Goal: Task Accomplishment & Management: Use online tool/utility

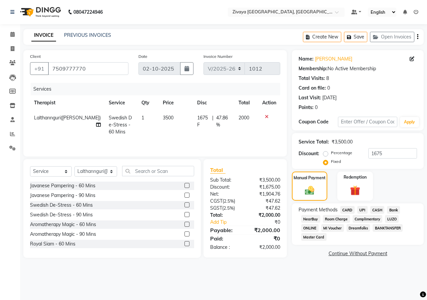
select select "6509"
select select "service"
select select "49516"
type input "1675"
click at [377, 208] on span "CASH" at bounding box center [378, 210] width 14 height 8
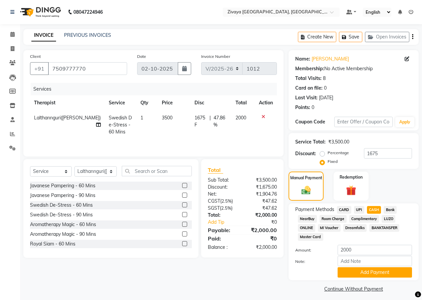
scroll to position [4, 0]
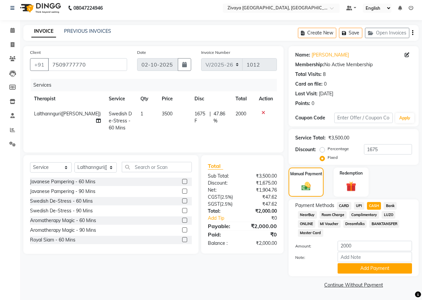
click at [67, 269] on div "Client [PHONE_NUMBER] Date [DATE] Invoice Number V/2025 V/[PHONE_NUMBER] Servic…" at bounding box center [153, 167] width 270 height 243
click at [356, 270] on button "Add Payment" at bounding box center [375, 268] width 74 height 10
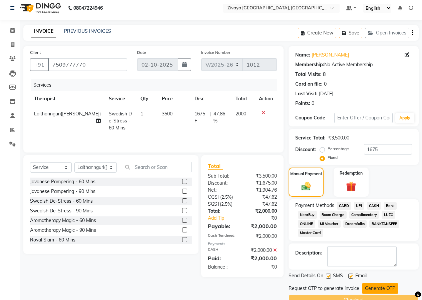
click at [380, 287] on button "Generate OTP" at bounding box center [380, 288] width 36 height 10
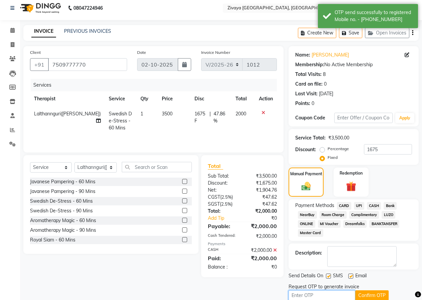
click at [340, 291] on input "text" at bounding box center [322, 295] width 67 height 10
type input "5481"
click at [357, 294] on button "Confirm OTP" at bounding box center [372, 295] width 33 height 10
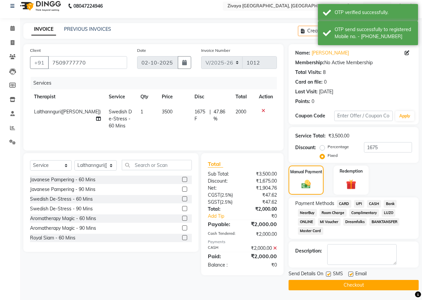
scroll to position [6, 0]
click at [370, 284] on button "Checkout" at bounding box center [354, 284] width 130 height 10
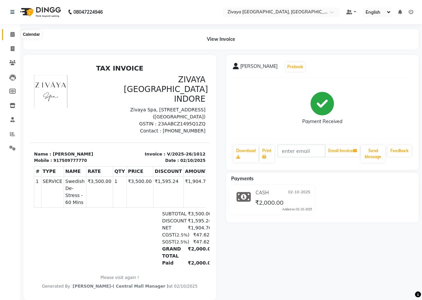
click at [16, 36] on span at bounding box center [13, 35] width 12 height 8
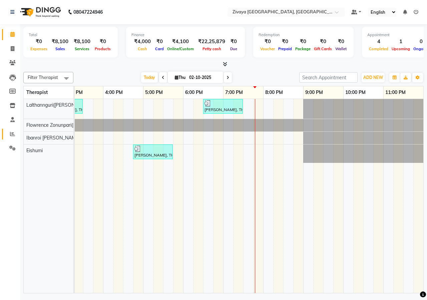
click at [15, 138] on link "Reports" at bounding box center [10, 134] width 16 height 11
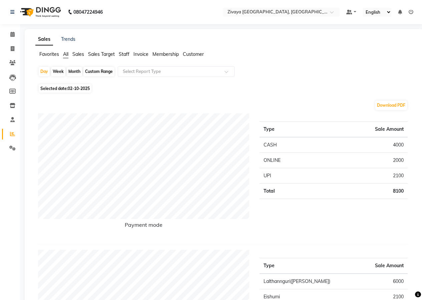
click at [80, 74] on div "Month" at bounding box center [74, 71] width 15 height 9
select select "10"
select select "2025"
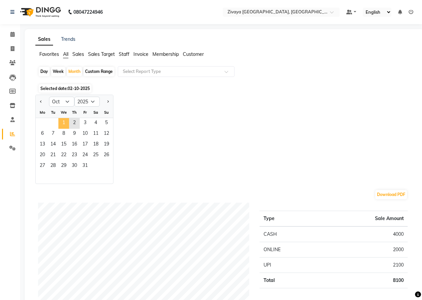
click at [65, 120] on span "1" at bounding box center [63, 123] width 11 height 11
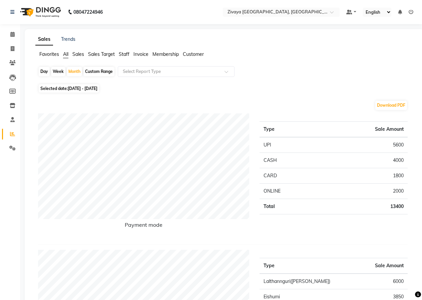
click at [47, 71] on div "Day" at bounding box center [44, 71] width 11 height 9
select select "10"
select select "2025"
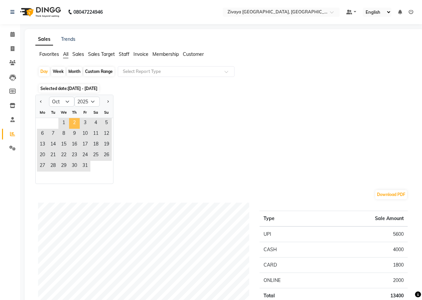
click at [73, 123] on span "2" at bounding box center [74, 123] width 11 height 11
